Goal: Ask a question

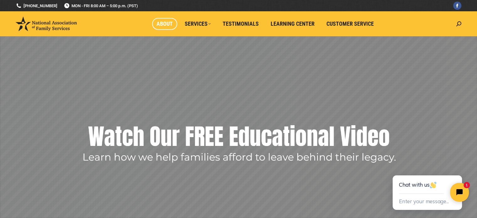
click at [162, 22] on span "About" at bounding box center [165, 23] width 16 height 7
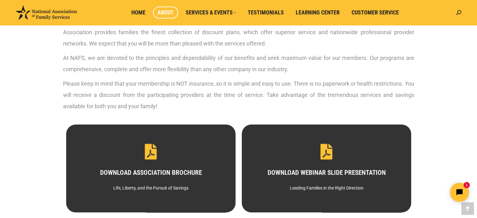
scroll to position [188, 0]
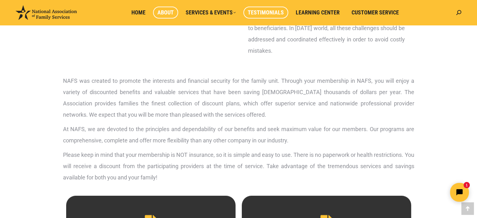
click at [258, 8] on link "Testimonials" at bounding box center [266, 13] width 45 height 12
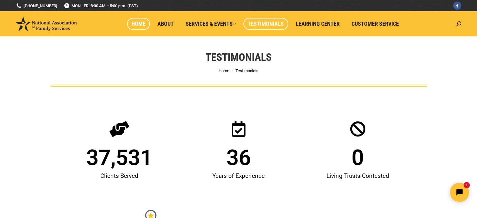
click at [142, 21] on span "Home" at bounding box center [139, 23] width 14 height 7
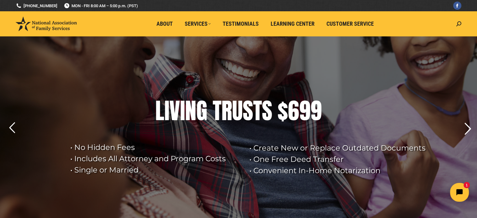
click at [468, 125] on rs-arrow at bounding box center [468, 129] width 16 height 16
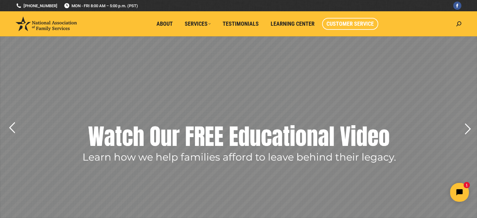
click at [350, 26] on span "Customer Service" at bounding box center [350, 23] width 47 height 7
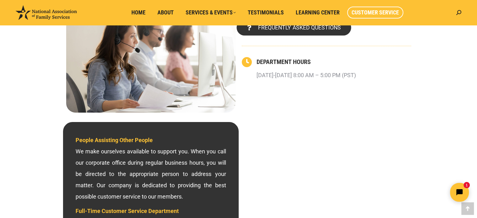
scroll to position [94, 0]
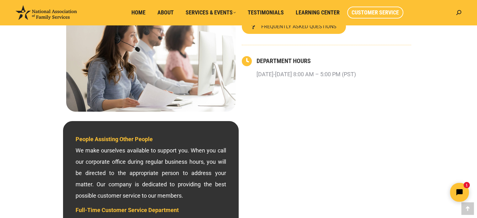
drag, startPoint x: 414, startPoint y: 0, endPoint x: 282, endPoint y: 89, distance: 159.1
click at [282, 89] on div "[PHONE_NUMBER] – CALL NOW FREQUENTLY ASKED QUESTIONS DEPARTMENT HOURS [DATE]-[D…" at bounding box center [327, 55] width 176 height 119
click at [313, 11] on span "Learning Center" at bounding box center [318, 12] width 44 height 7
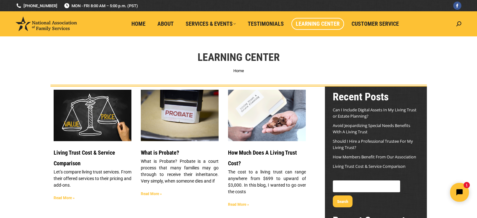
click at [241, 205] on link "Read More »" at bounding box center [238, 204] width 21 height 4
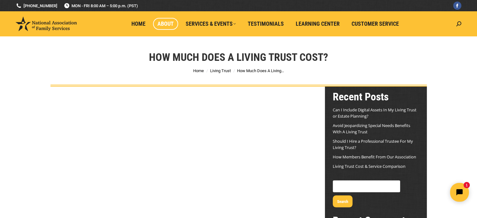
click at [170, 24] on span "About" at bounding box center [166, 23] width 16 height 7
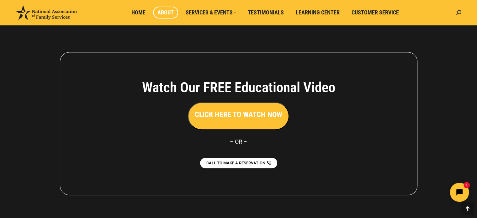
scroll to position [499, 0]
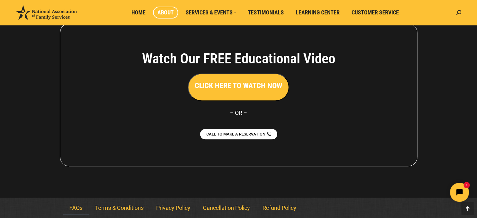
click at [79, 205] on link "FAQs" at bounding box center [76, 208] width 26 height 14
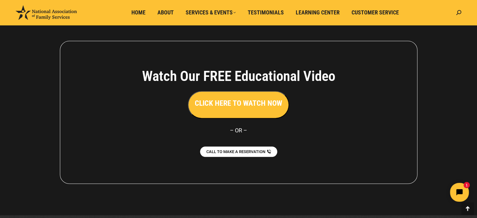
scroll to position [536, 0]
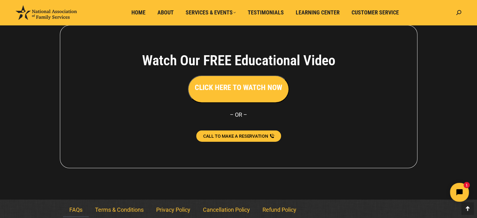
click at [245, 137] on link "CALL TO MAKE A RESERVATION" at bounding box center [238, 135] width 85 height 11
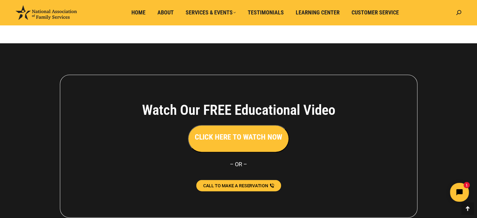
scroll to position [411, 0]
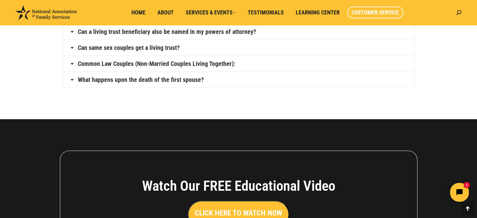
click at [387, 8] on link "Customer Service" at bounding box center [376, 13] width 56 height 12
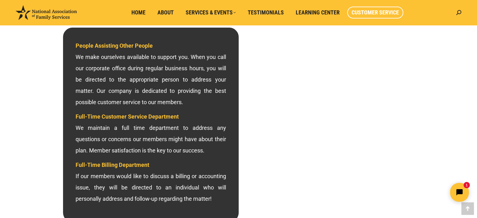
scroll to position [188, 0]
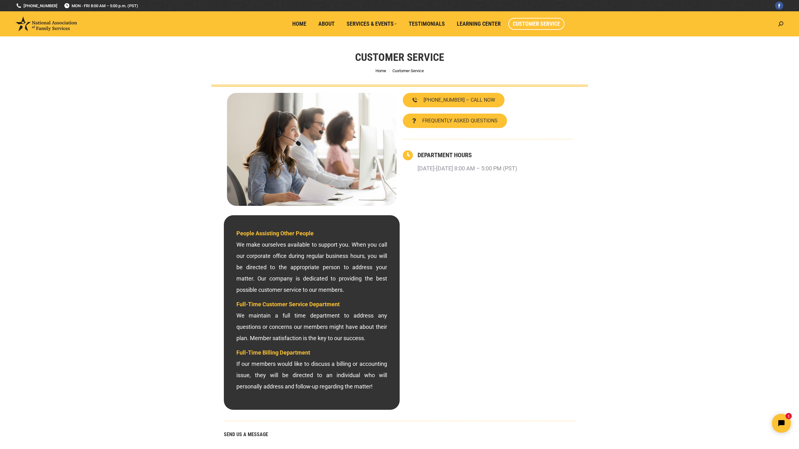
click at [230, 432] on h5 "SEND US A MESSAGE" at bounding box center [400, 434] width 352 height 5
click at [240, 435] on h5 "SEND US A MESSAGE" at bounding box center [400, 434] width 352 height 5
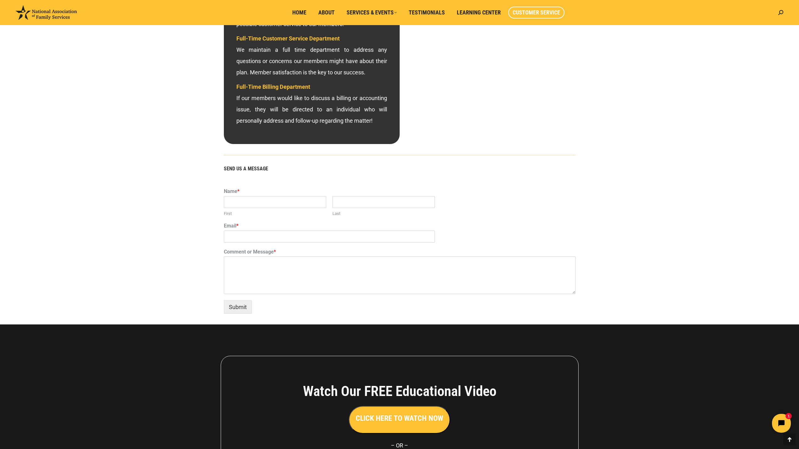
scroll to position [283, 0]
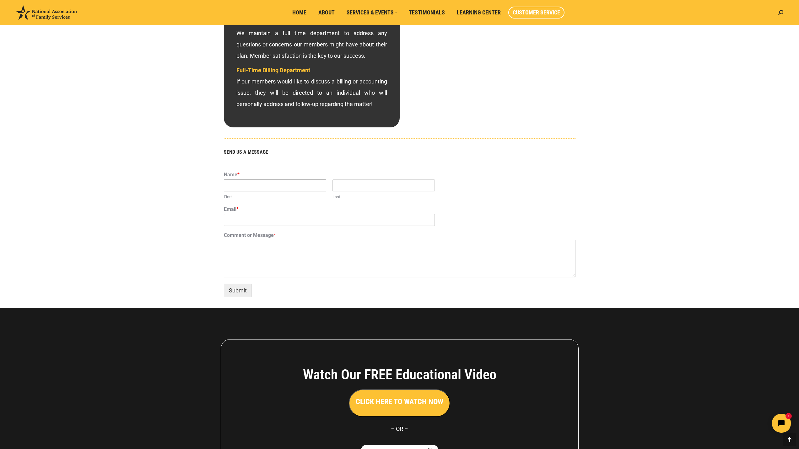
click at [242, 187] on input "First" at bounding box center [275, 186] width 102 height 12
type input "[PERSON_NAME]"
type input "[EMAIL_ADDRESS][DOMAIN_NAME]"
click at [276, 245] on textarea "Comment or Message *" at bounding box center [400, 259] width 352 height 38
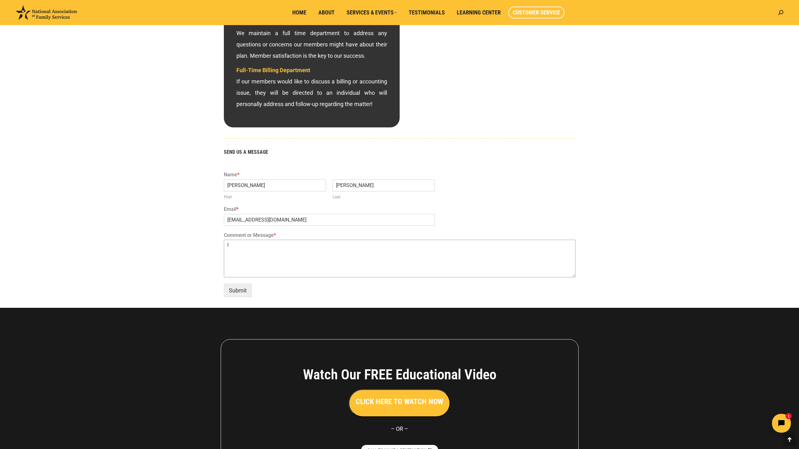
type textarea "I"
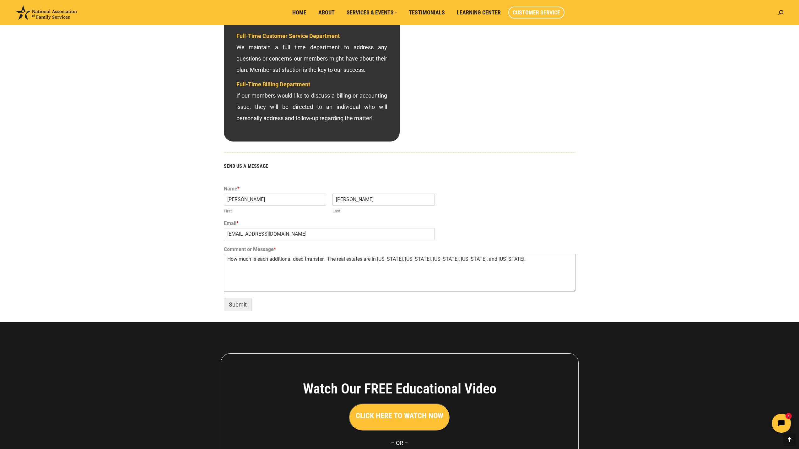
scroll to position [345, 0]
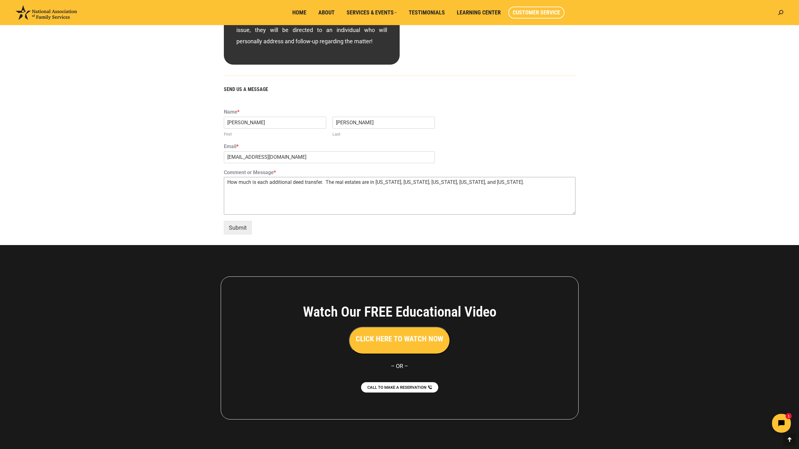
click at [506, 185] on textarea "How much is each additional deed transfer. The real estates are in [US_STATE], …" at bounding box center [400, 196] width 352 height 38
type textarea "How much is each additional deed transfer. The real estates are in [US_STATE], …"
click at [235, 225] on button "Submit" at bounding box center [238, 227] width 28 height 13
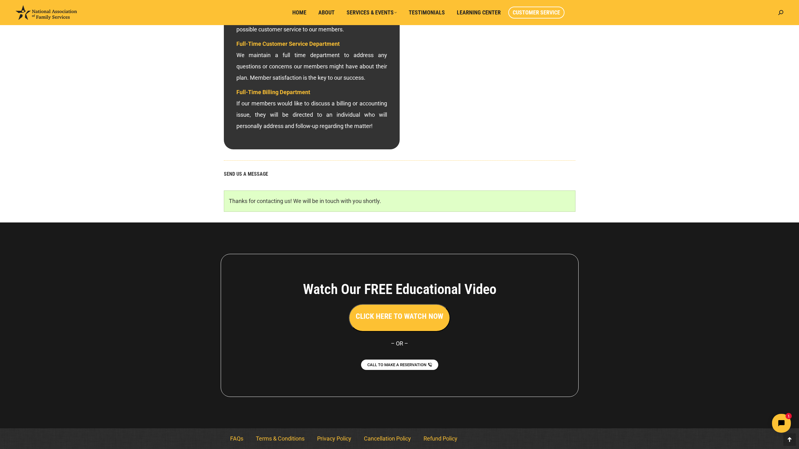
scroll to position [261, 0]
